Goal: Browse casually

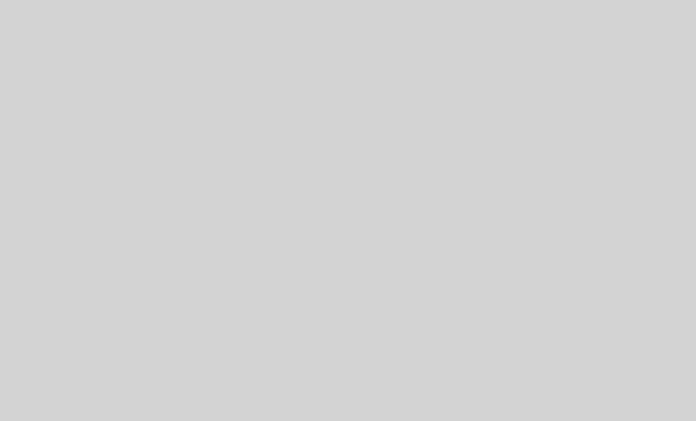
click at [281, 291] on div at bounding box center [348, 210] width 696 height 421
click at [552, 409] on div at bounding box center [348, 210] width 696 height 421
